Goal: Check status: Check status

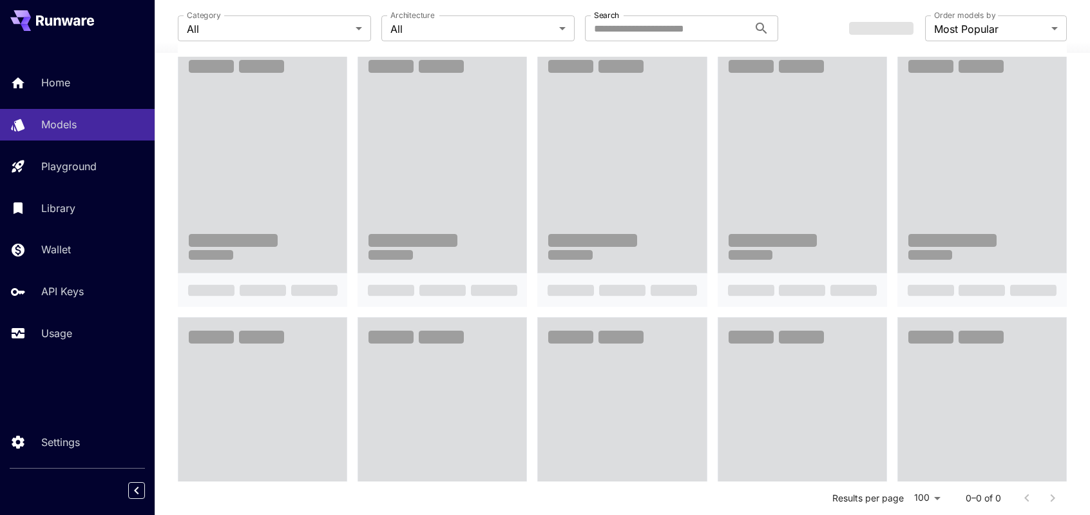
click at [950, 18] on label "Order models by" at bounding box center [964, 15] width 61 height 11
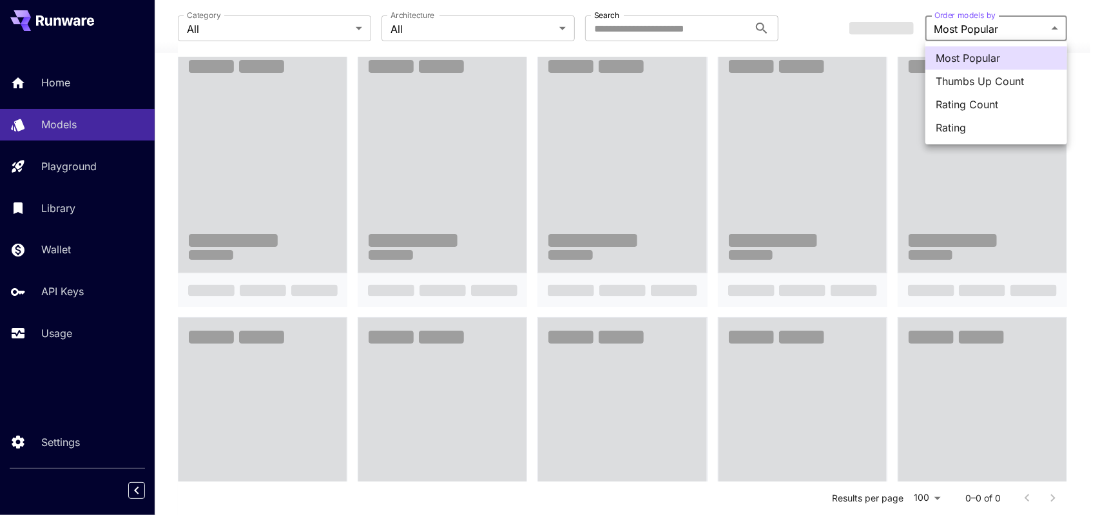
click at [949, 29] on body "**********" at bounding box center [550, 268] width 1100 height 1308
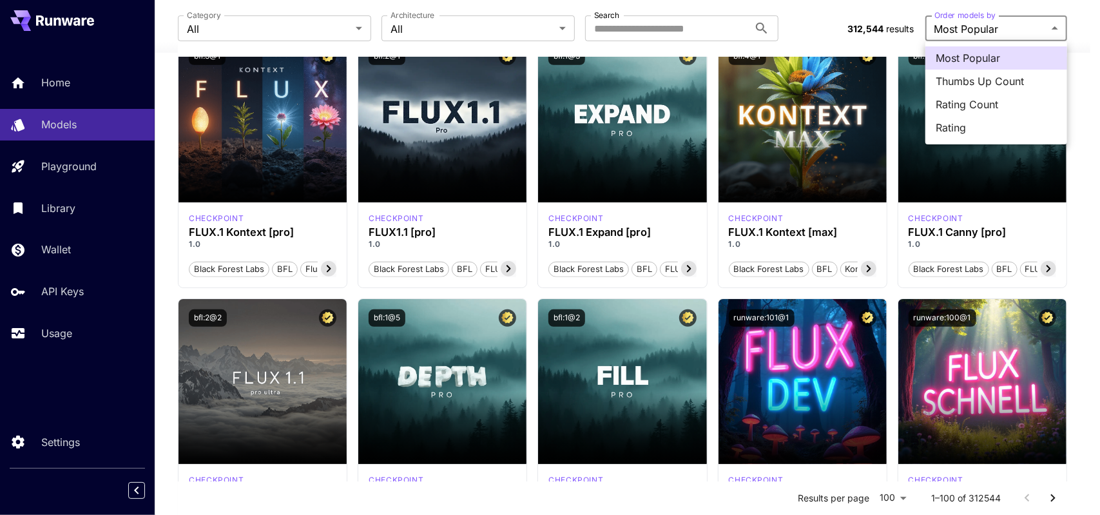
click at [1081, 50] on div at bounding box center [550, 257] width 1100 height 515
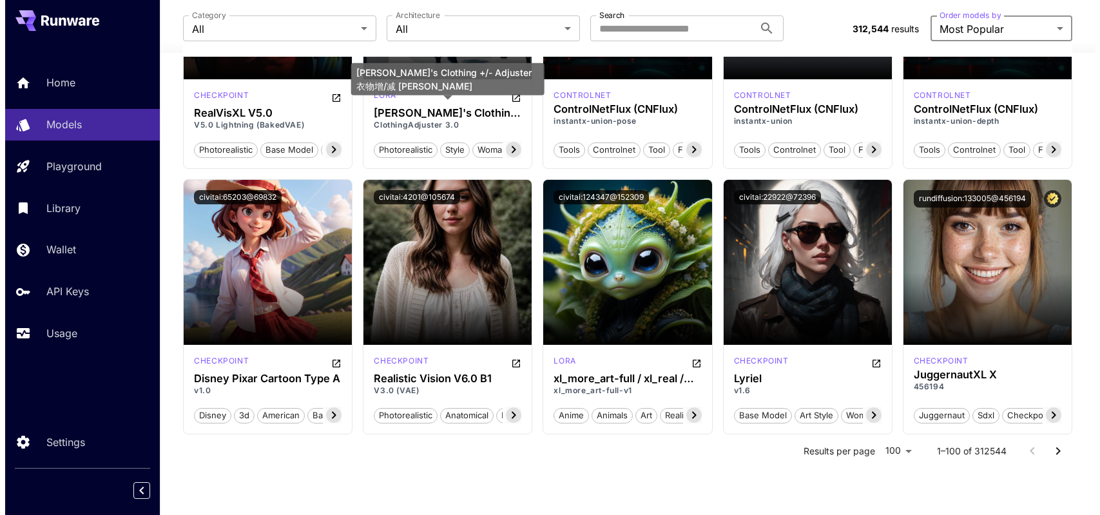
scroll to position [5016, 0]
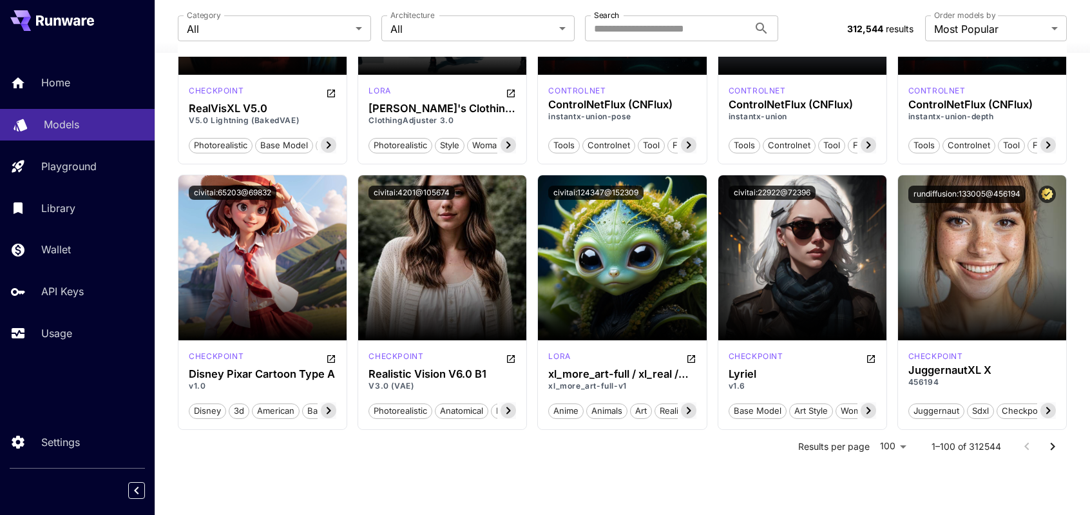
click at [64, 122] on p "Models" at bounding box center [61, 124] width 35 height 15
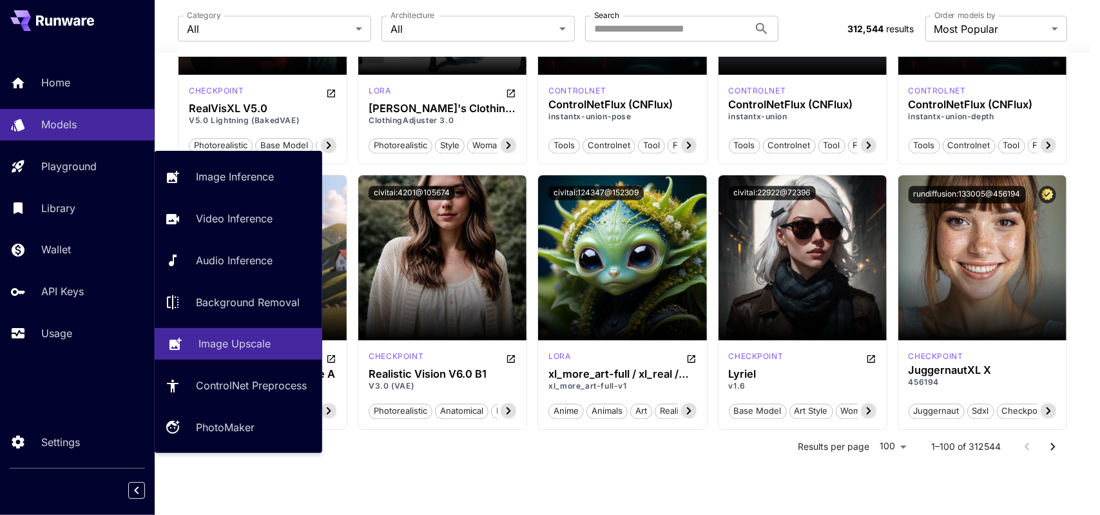
click at [240, 347] on p "Image Upscale" at bounding box center [234, 343] width 72 height 15
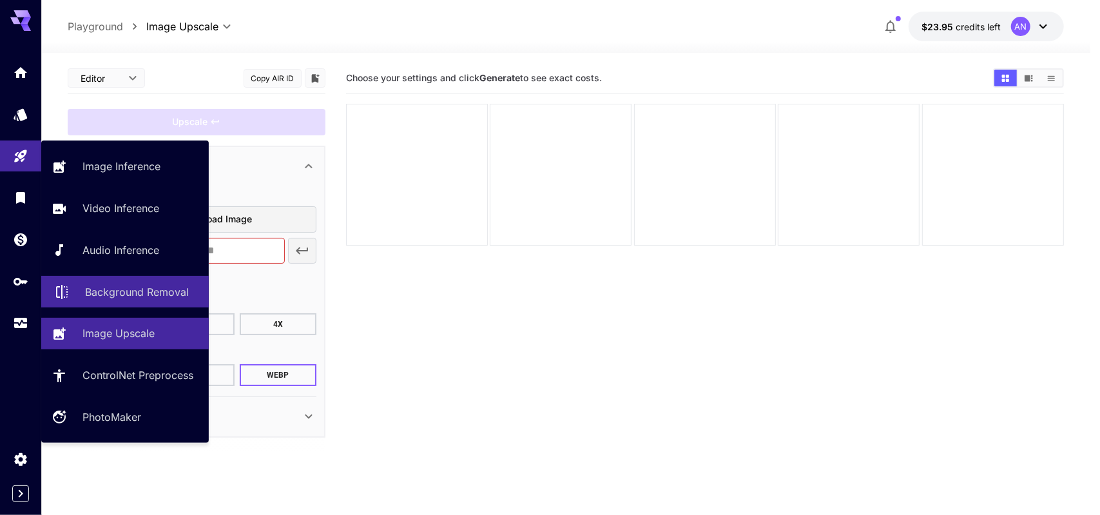
click at [153, 289] on p "Background Removal" at bounding box center [137, 291] width 104 height 15
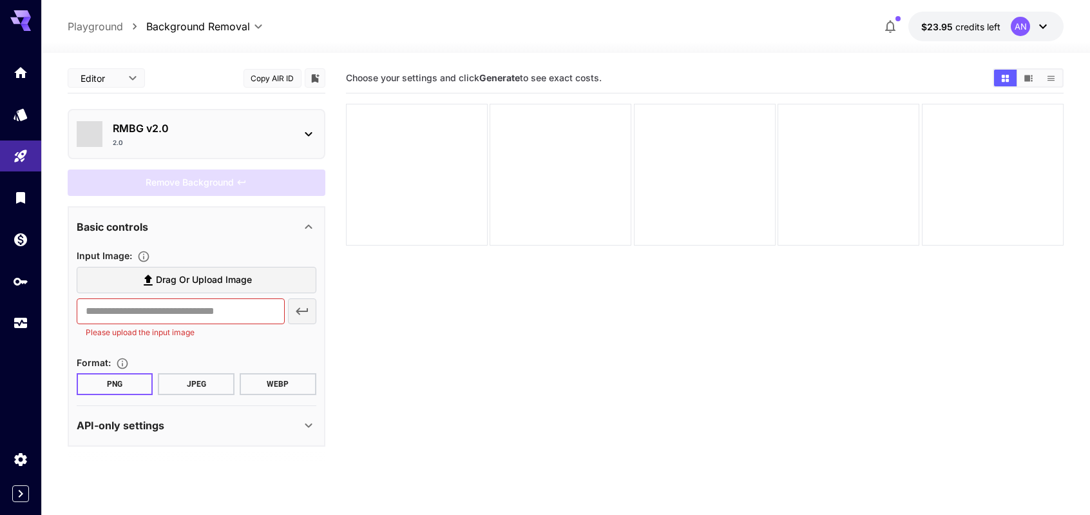
click at [205, 122] on p "RMBG v2.0" at bounding box center [202, 127] width 178 height 15
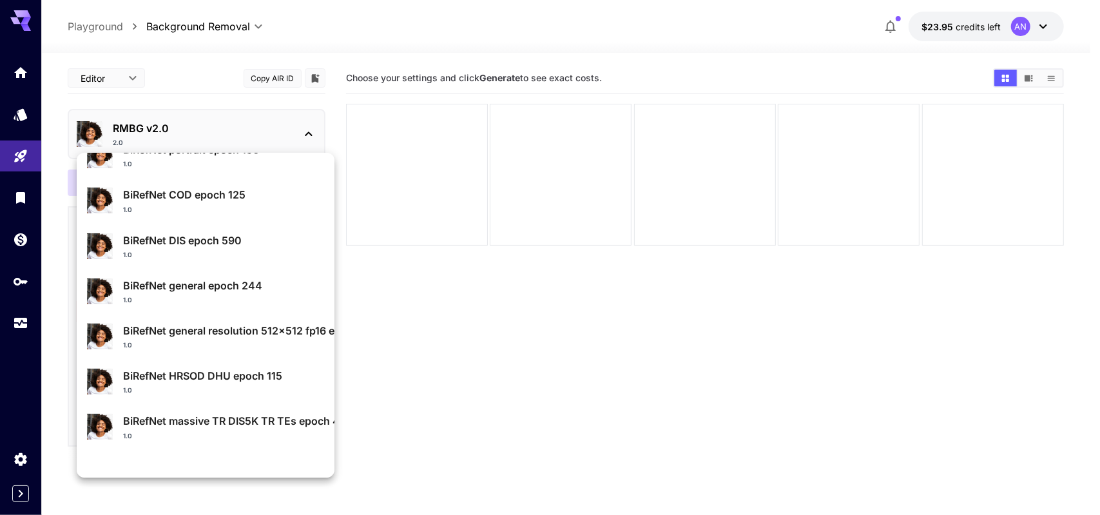
scroll to position [129, 0]
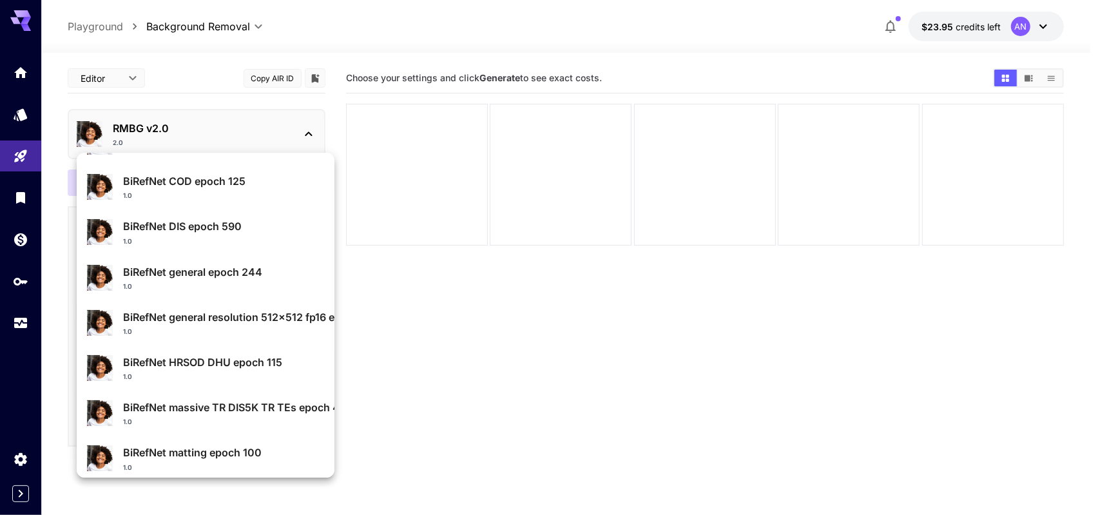
click at [292, 325] on div "BiRefNet general resolution 512x512 fp16 epoch 216 1.0" at bounding box center [223, 322] width 201 height 27
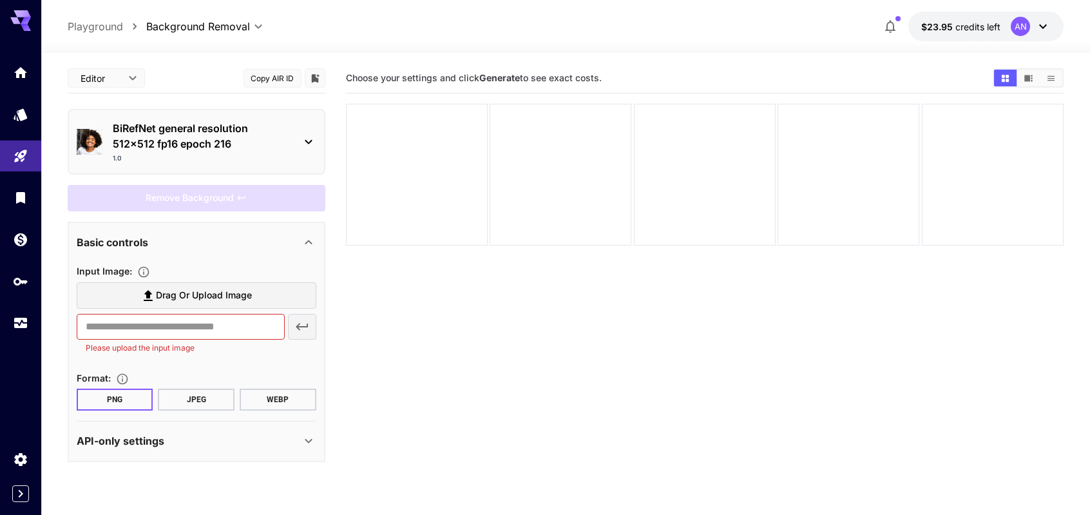
click at [283, 144] on p "BiRefNet general resolution 512x512 fp16 epoch 216" at bounding box center [202, 135] width 178 height 31
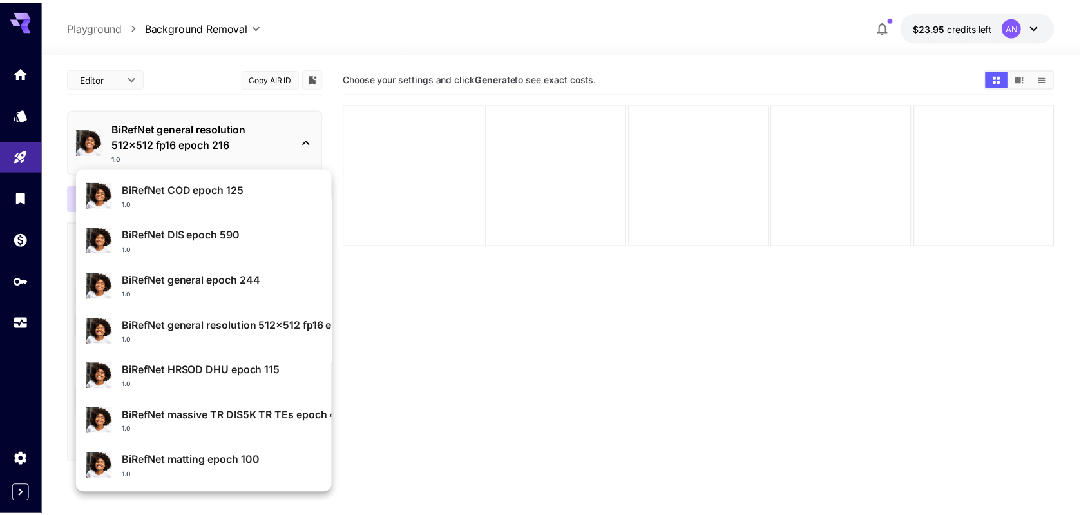
scroll to position [137, 0]
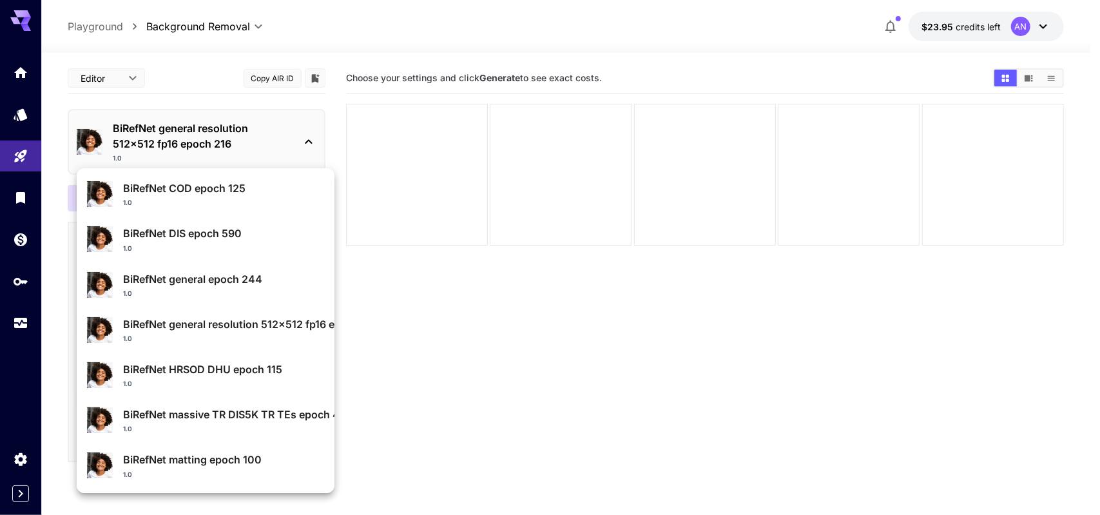
click at [250, 416] on p "BiRefNet massive TR DIS5K TR TEs epoch 420" at bounding box center [223, 413] width 201 height 15
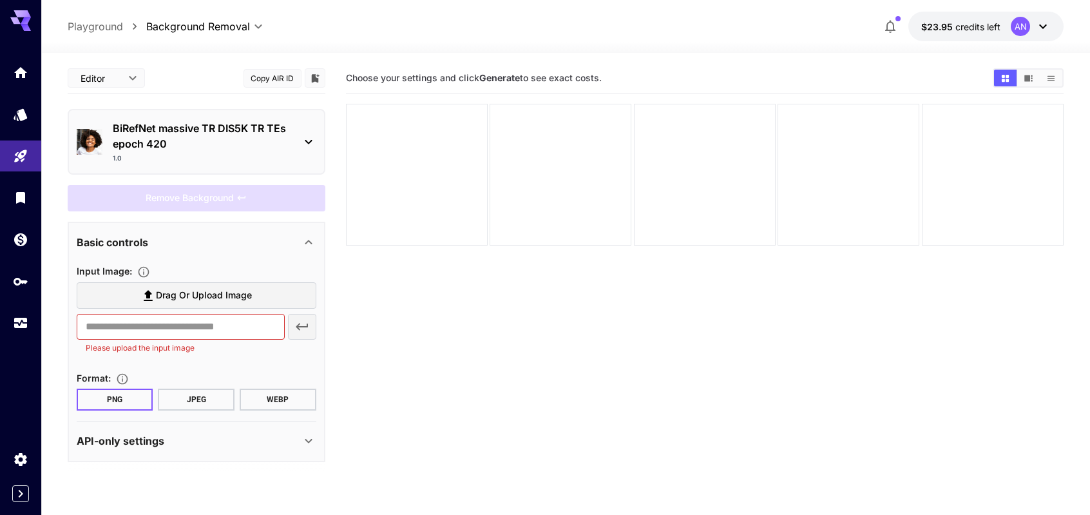
click at [245, 140] on p "BiRefNet massive TR DIS5K TR TEs epoch 420" at bounding box center [202, 135] width 178 height 31
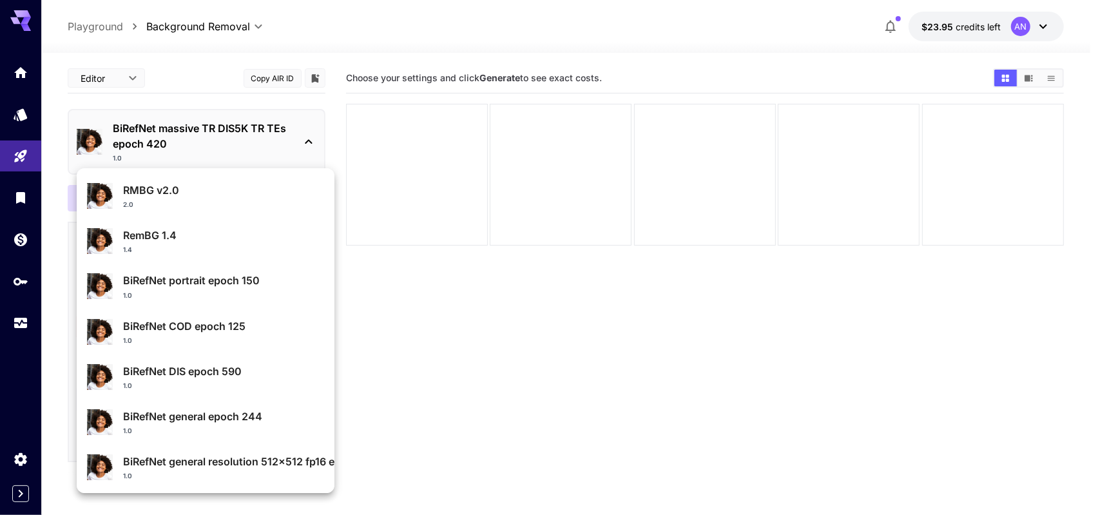
click at [182, 196] on p "RMBG v2.0" at bounding box center [223, 189] width 201 height 15
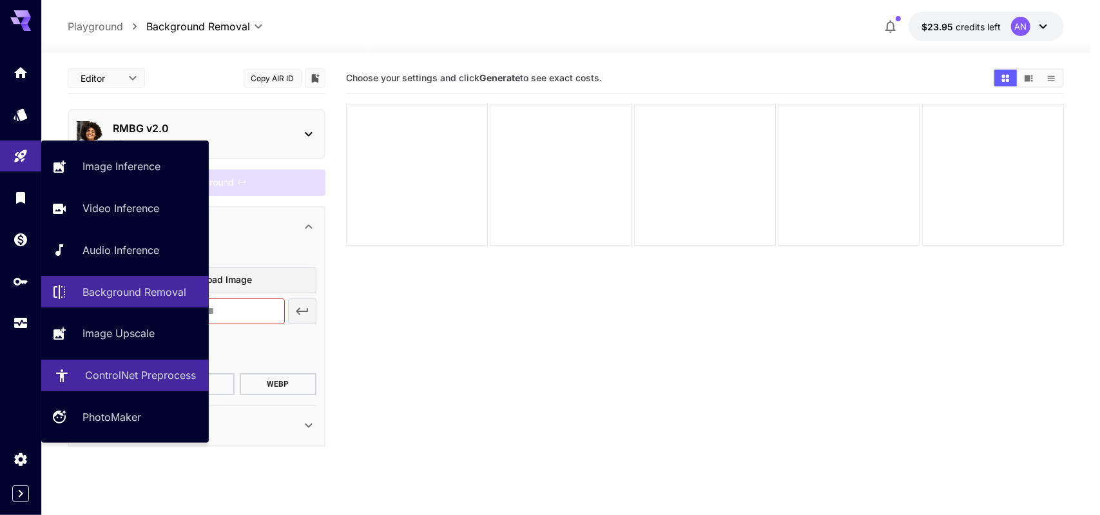
click at [126, 374] on p "ControlNet Preprocess" at bounding box center [140, 374] width 111 height 15
type input "**********"
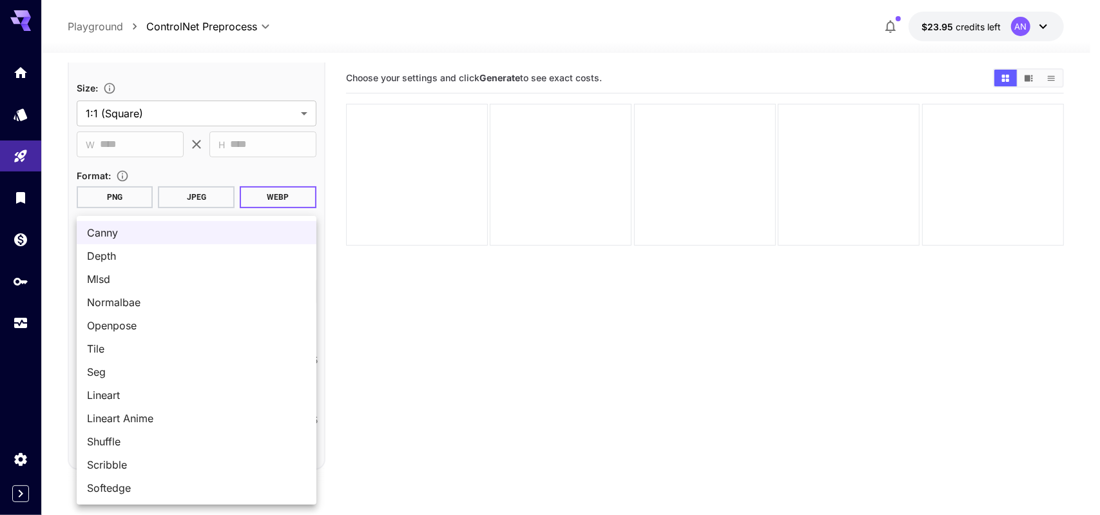
click at [231, 292] on body "**********" at bounding box center [550, 308] width 1100 height 616
click at [380, 287] on div at bounding box center [550, 257] width 1100 height 515
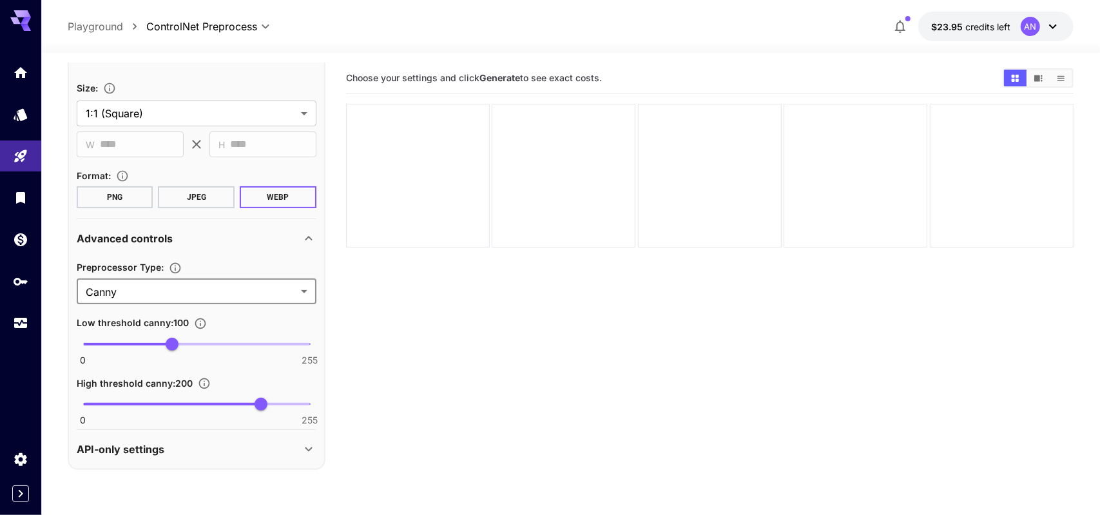
click at [278, 296] on body "**********" at bounding box center [550, 308] width 1100 height 616
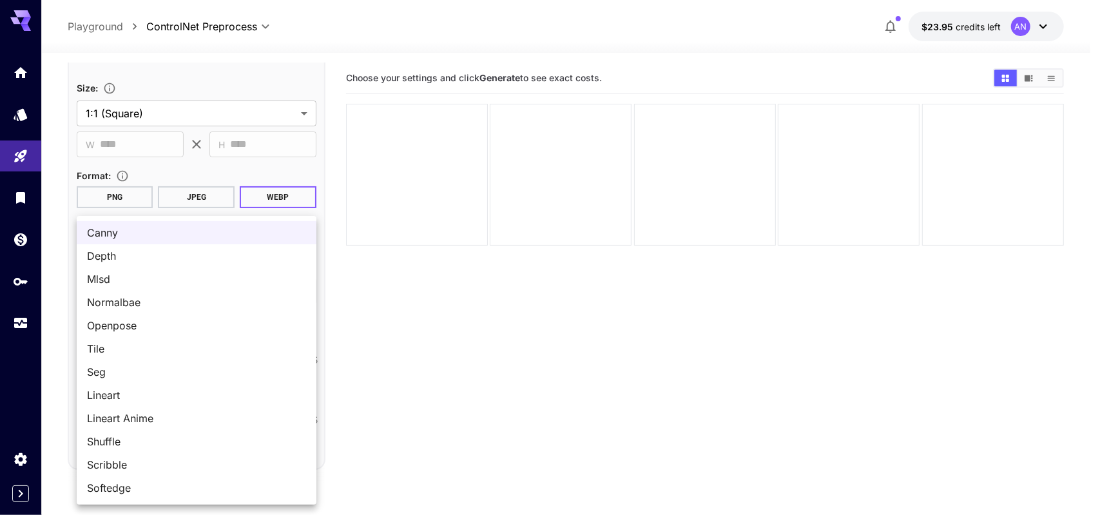
click at [367, 298] on div at bounding box center [550, 257] width 1100 height 515
click at [290, 297] on body "**********" at bounding box center [550, 308] width 1100 height 616
click at [420, 275] on div at bounding box center [550, 257] width 1100 height 515
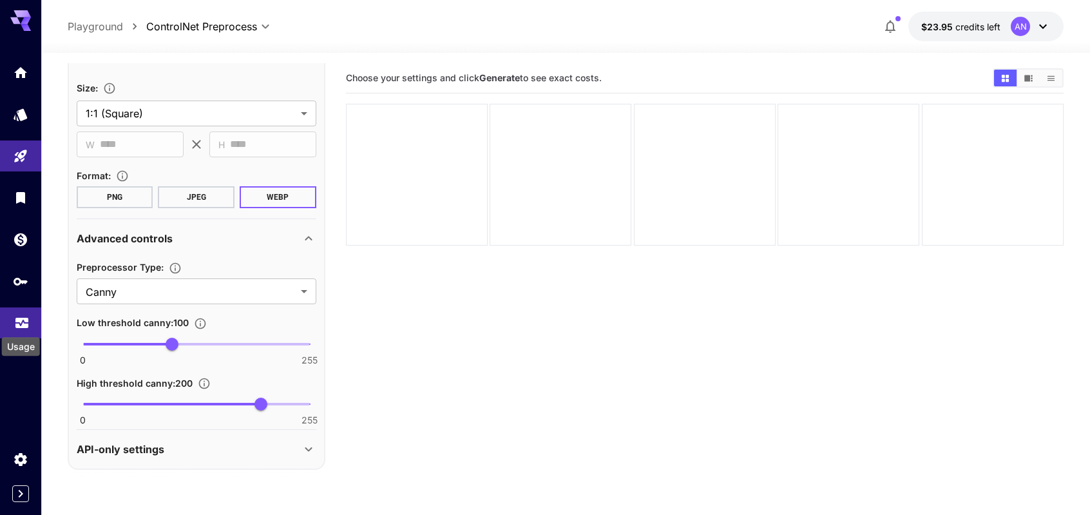
click at [21, 319] on icon "Usage" at bounding box center [21, 317] width 13 height 6
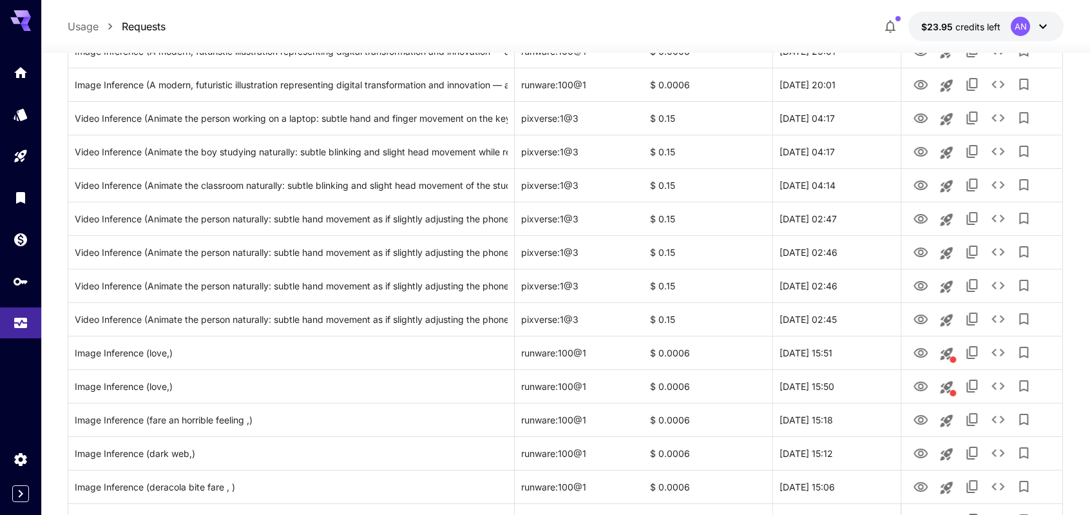
scroll to position [1159, 0]
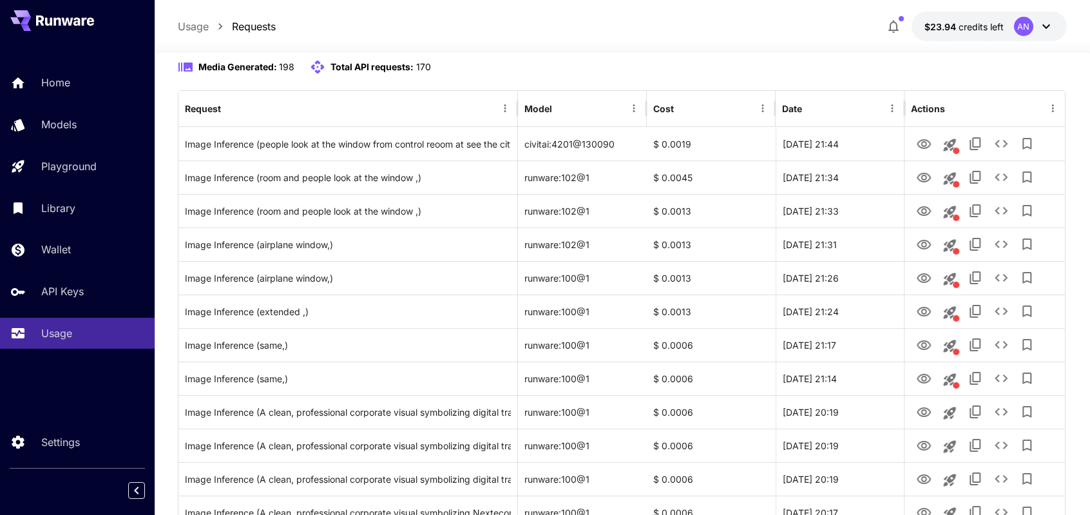
scroll to position [129, 0]
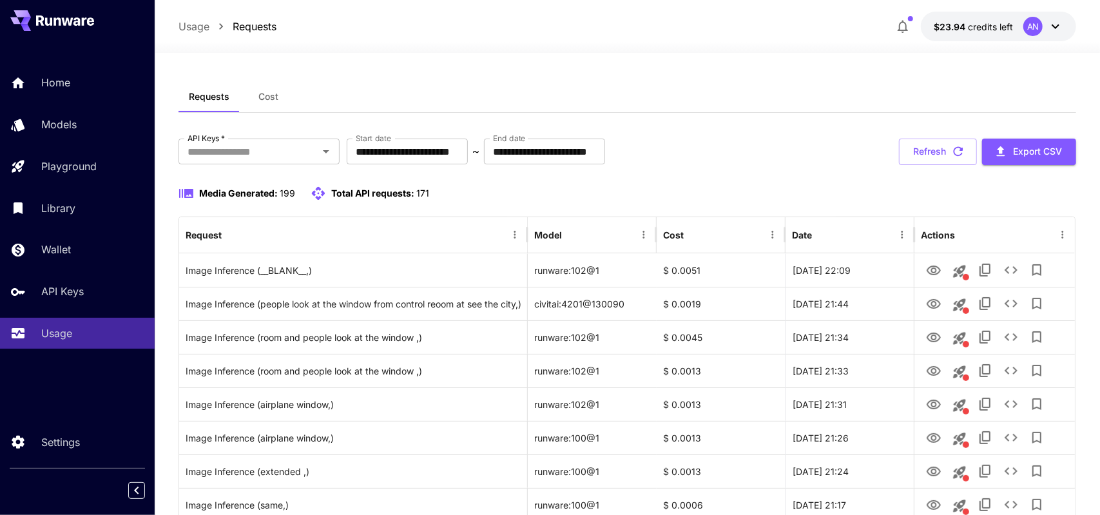
scroll to position [129, 0]
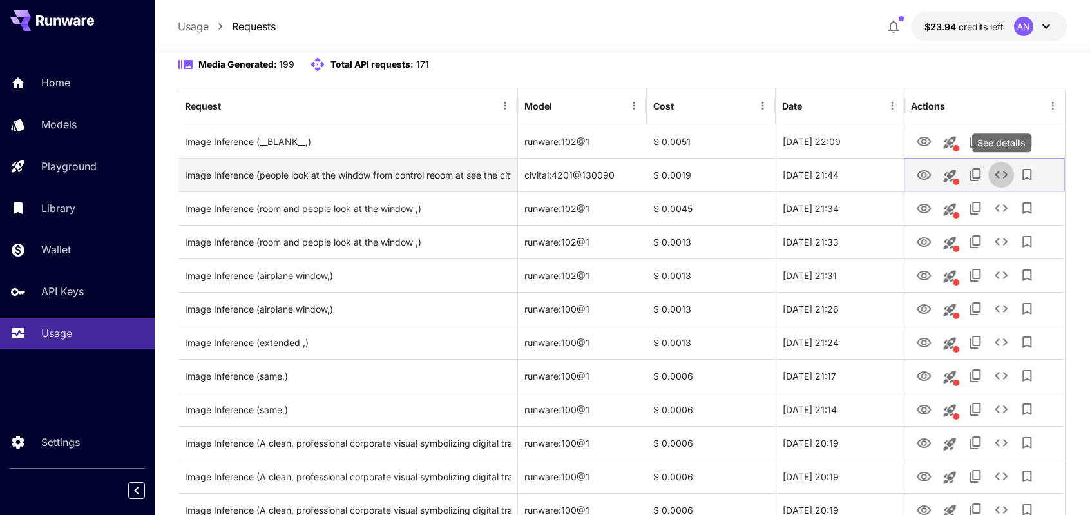
click at [1001, 173] on icon "See details" at bounding box center [1000, 174] width 15 height 15
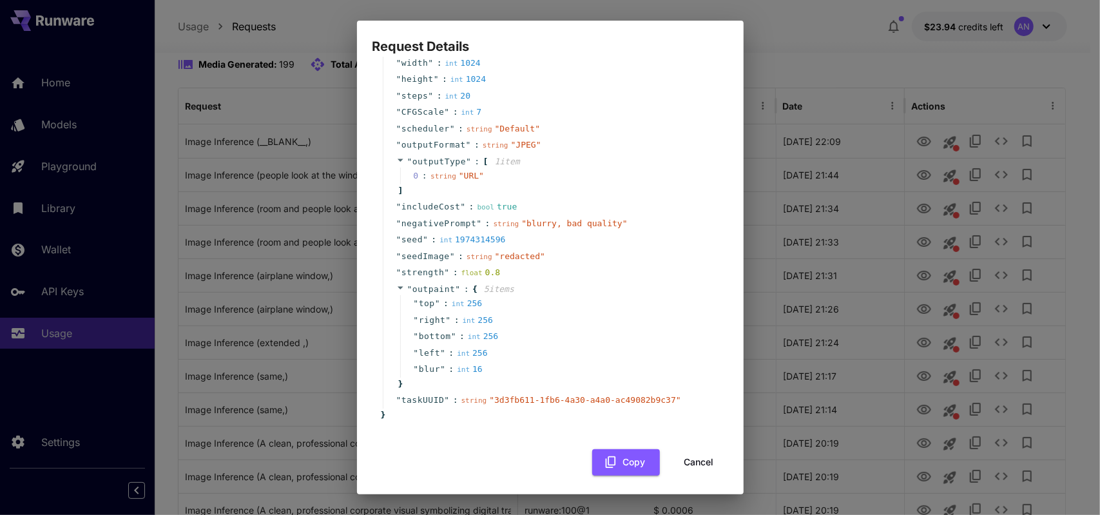
click at [776, 83] on div "Request Details { 18 item s " taskType " : string " imageInference " " model " …" at bounding box center [550, 257] width 1100 height 515
click at [681, 462] on button "Cancel" at bounding box center [699, 462] width 58 height 26
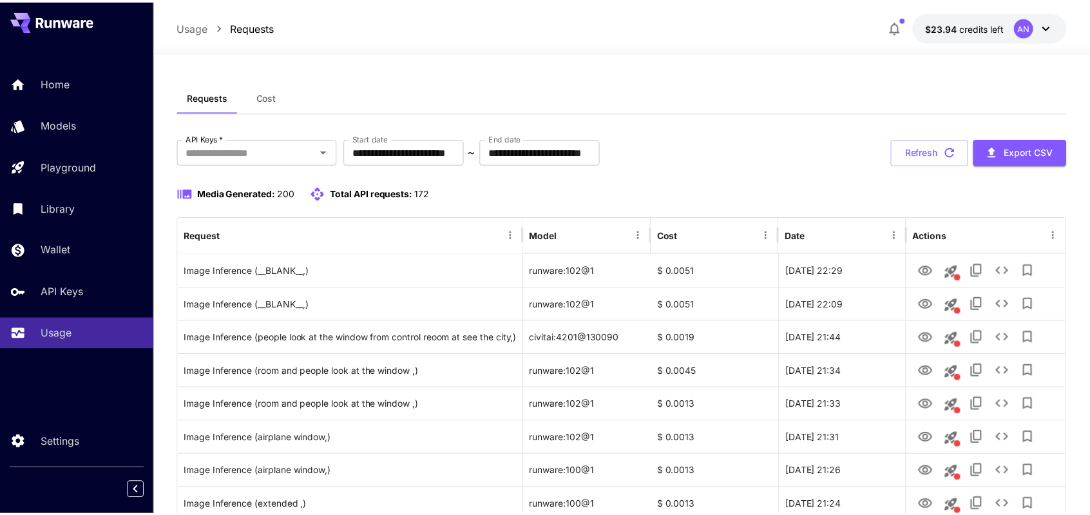
scroll to position [129, 0]
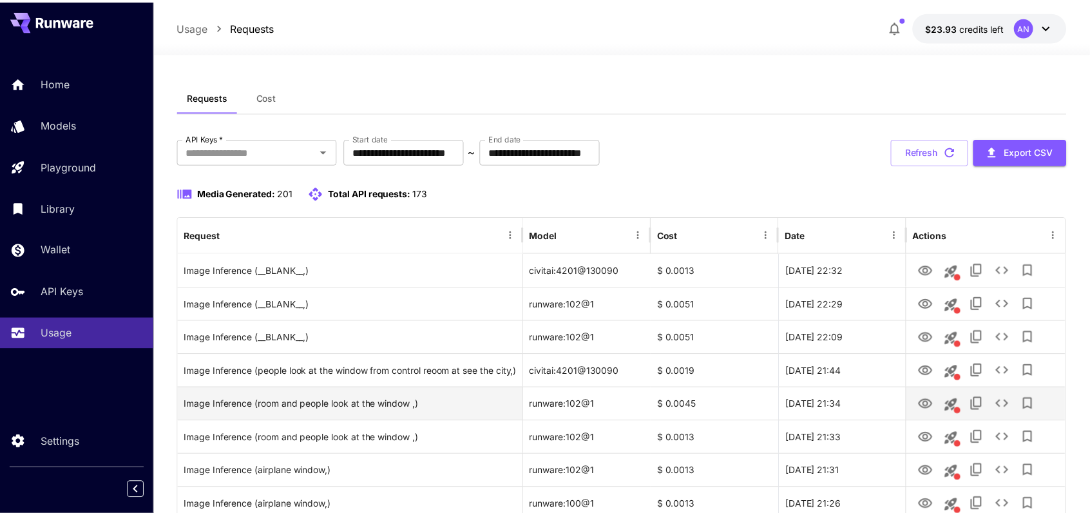
scroll to position [129, 0]
